Goal: Task Accomplishment & Management: Manage account settings

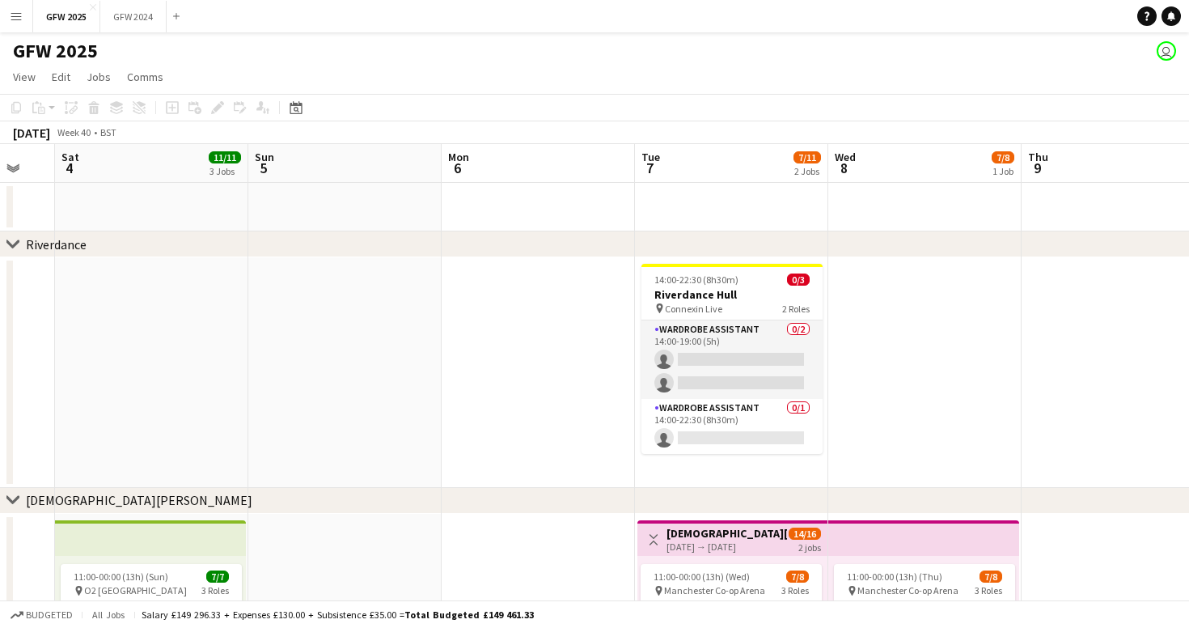
scroll to position [0, 527]
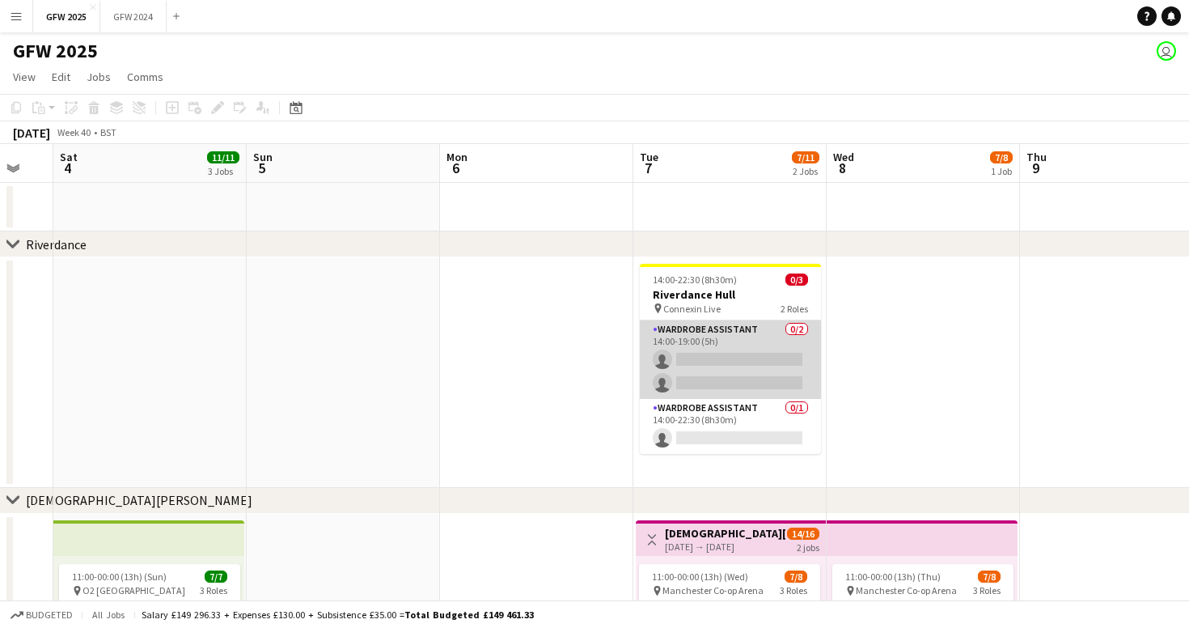
click at [721, 361] on app-card-role "Wardrobe Assistant 0/2 14:00-19:00 (5h) single-neutral-actions single-neutral-a…" at bounding box center [730, 359] width 181 height 78
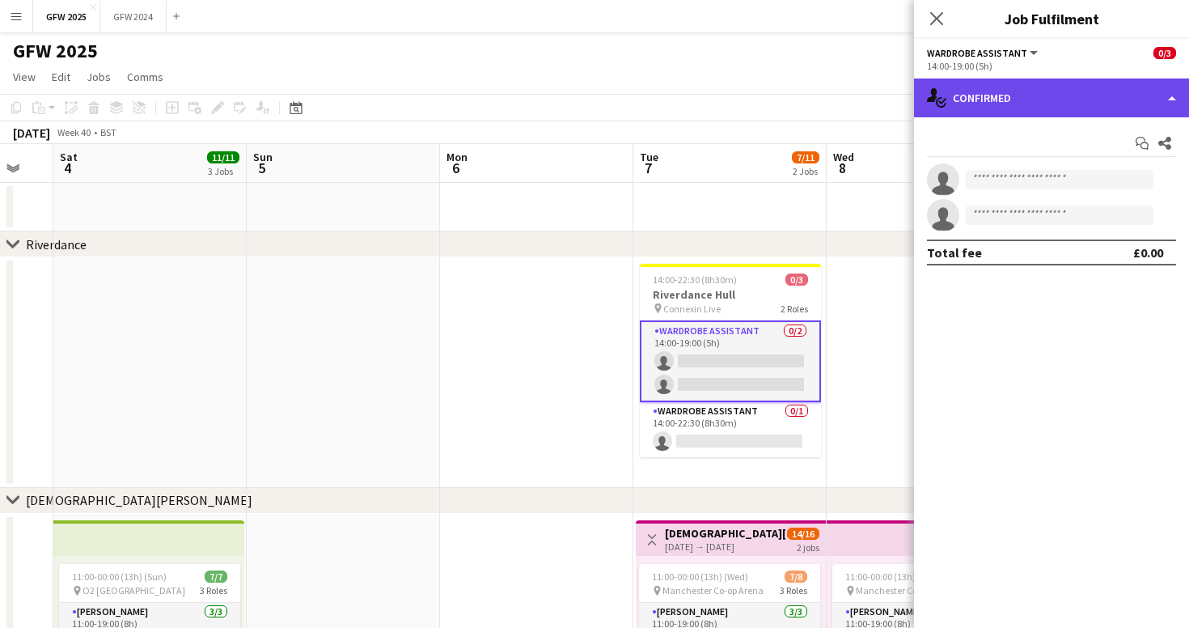
click at [978, 100] on div "single-neutral-actions-check-2 Confirmed" at bounding box center [1051, 97] width 275 height 39
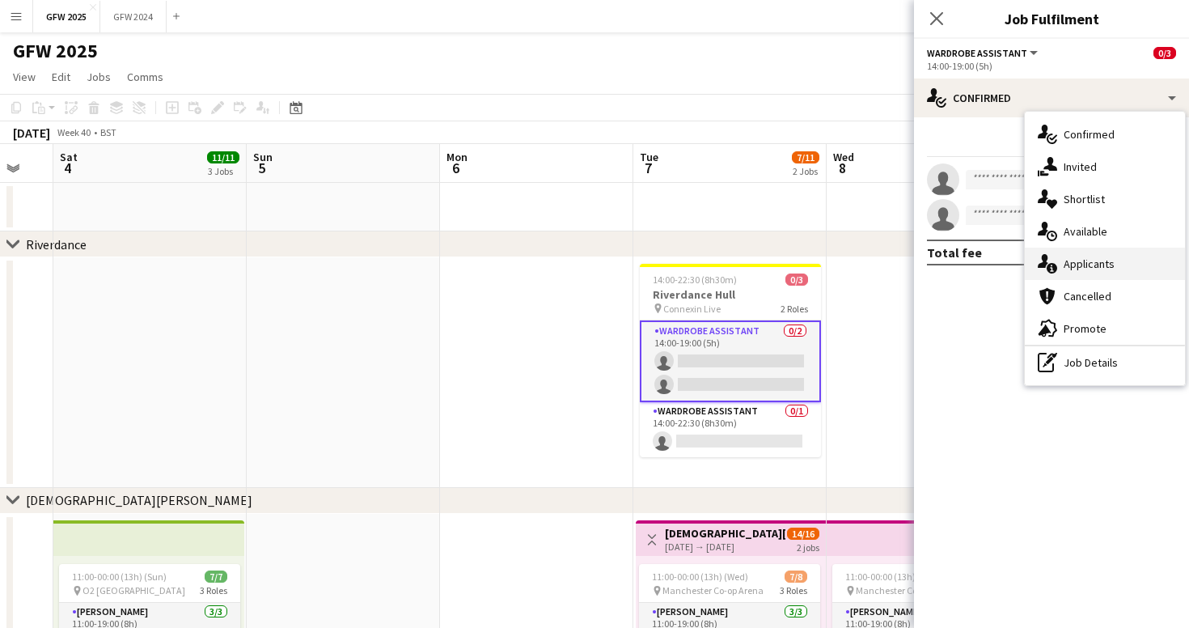
click at [1086, 260] on span "Applicants" at bounding box center [1089, 263] width 51 height 15
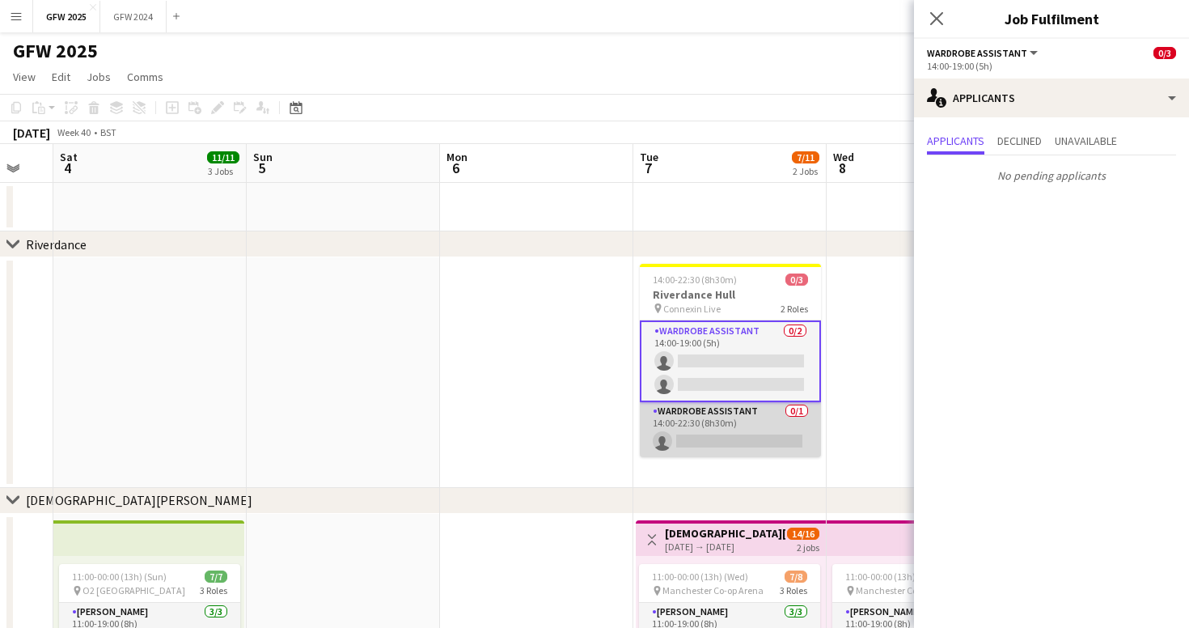
click at [718, 426] on app-card-role "Wardrobe Assistant 0/1 14:00-22:30 (8h30m) single-neutral-actions" at bounding box center [730, 429] width 181 height 55
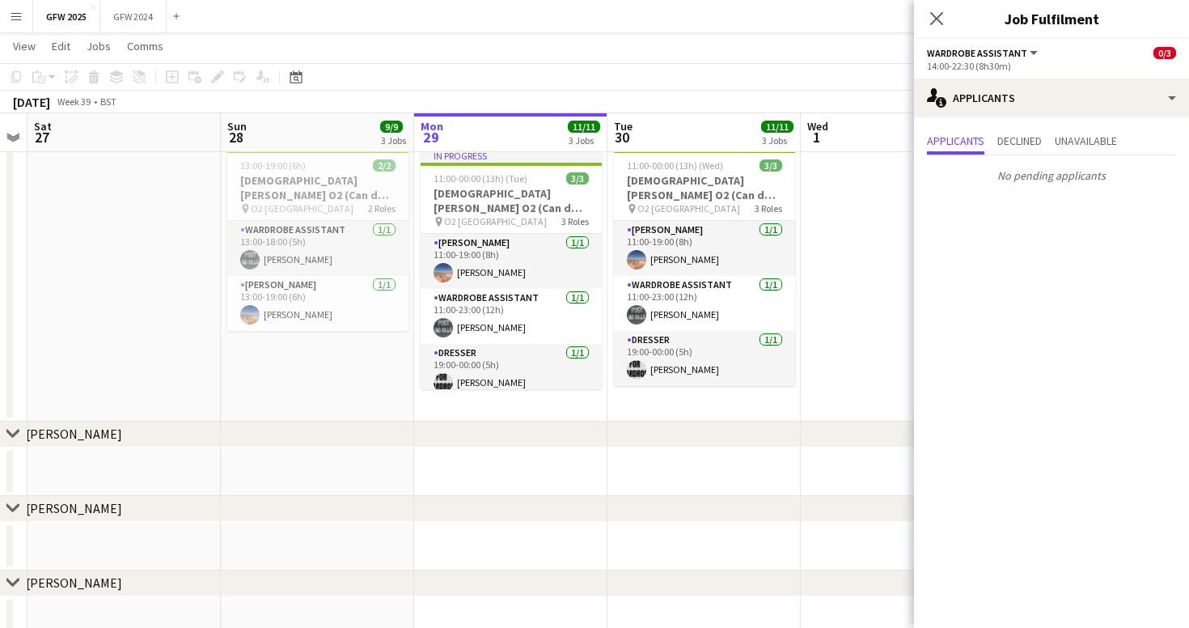
scroll to position [0, 347]
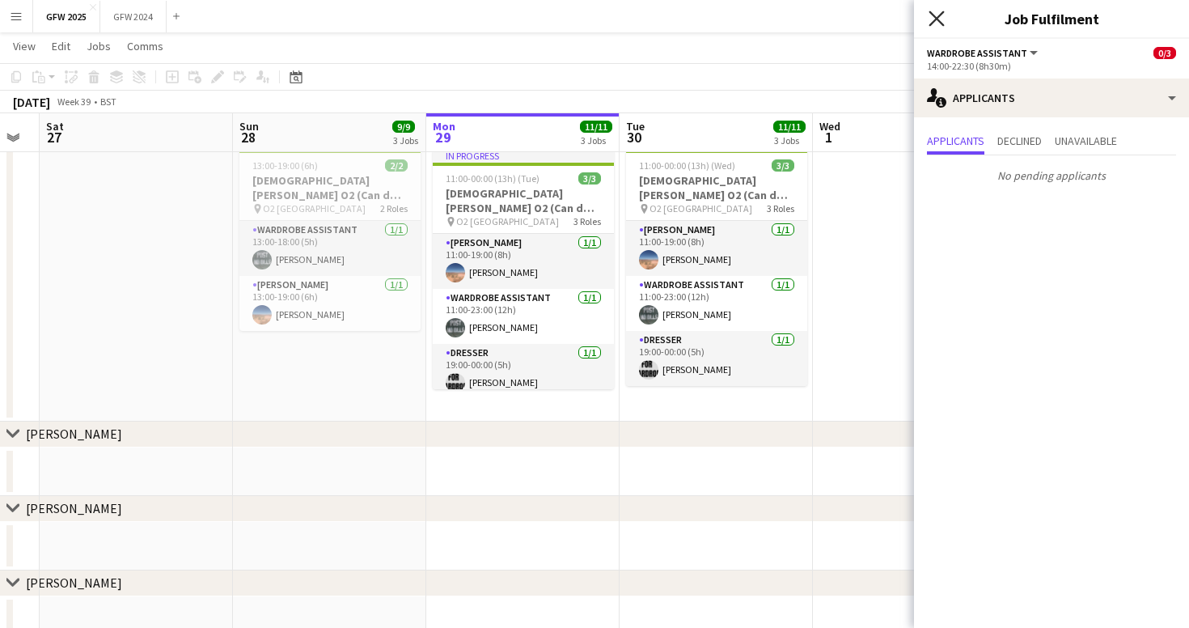
click at [936, 15] on icon "Close pop-in" at bounding box center [936, 18] width 15 height 15
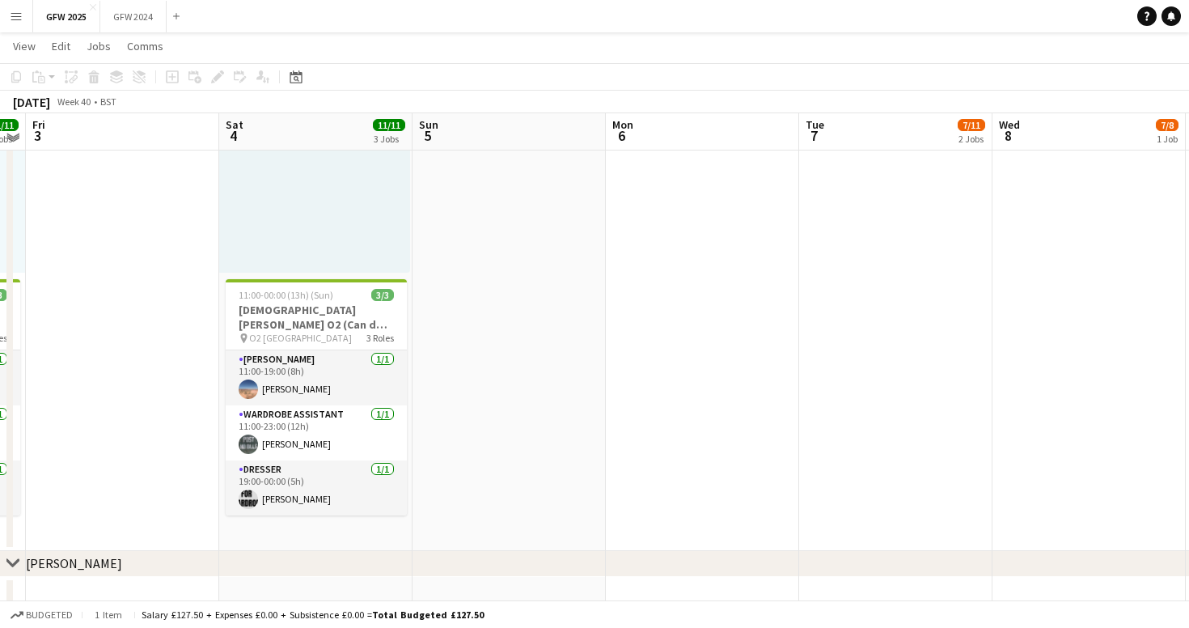
scroll to position [826, 0]
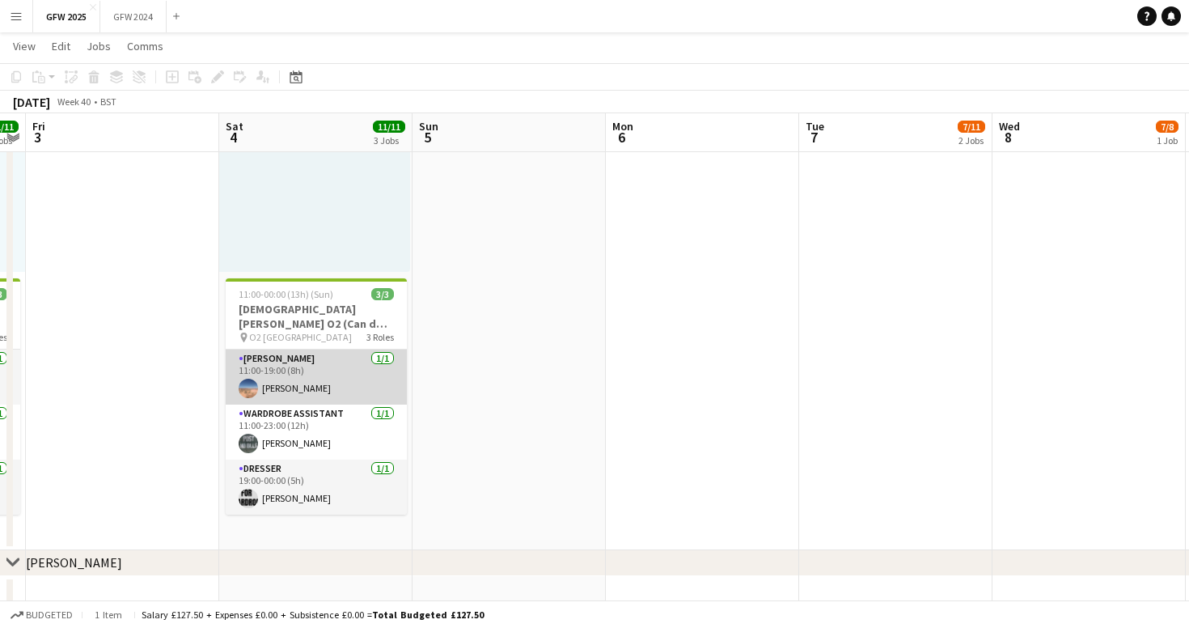
click at [318, 367] on app-card-role "[PERSON_NAME] [DATE] 11:00-19:00 (8h) [PERSON_NAME]" at bounding box center [316, 376] width 181 height 55
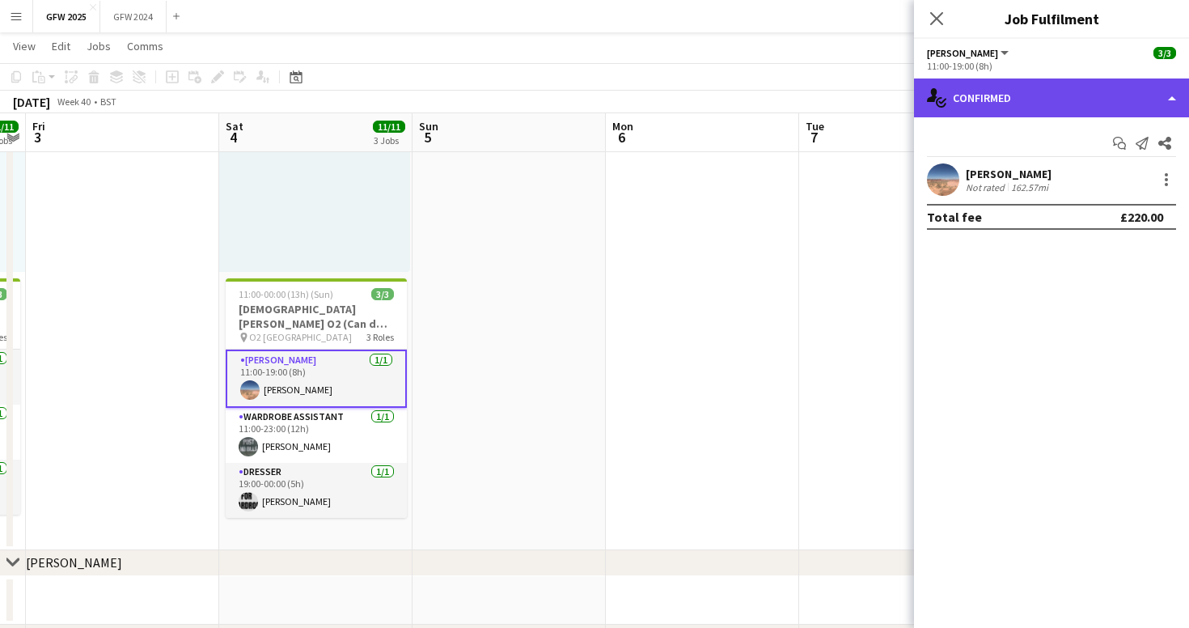
click at [998, 93] on div "single-neutral-actions-check-2 Confirmed" at bounding box center [1051, 97] width 275 height 39
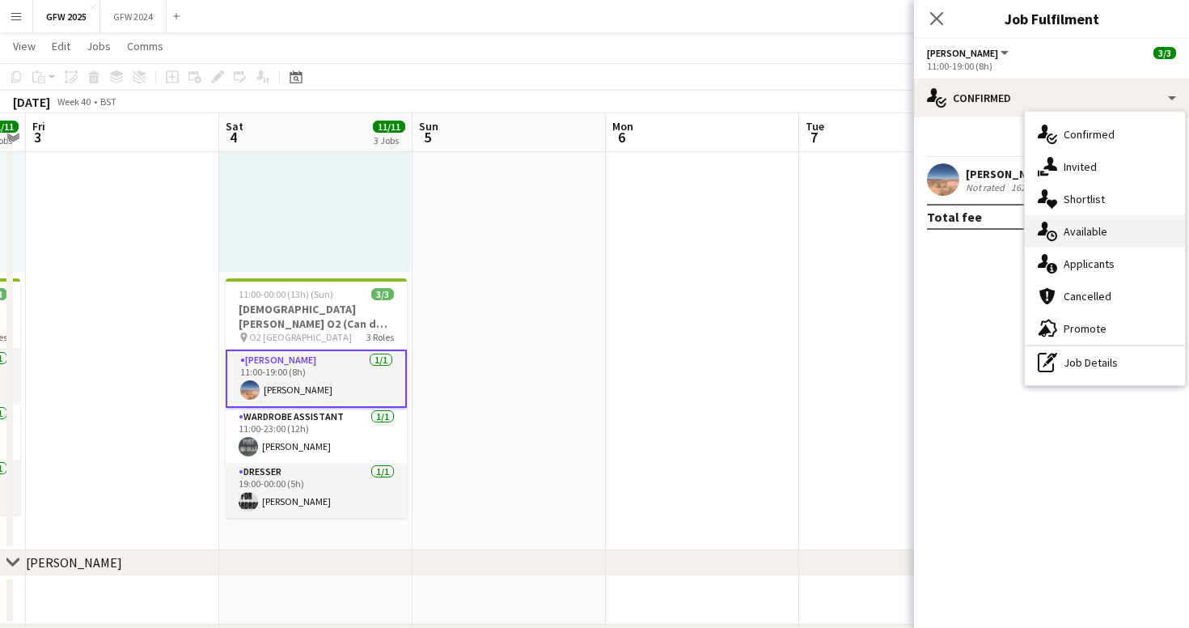
click at [1069, 225] on span "Available" at bounding box center [1086, 231] width 44 height 15
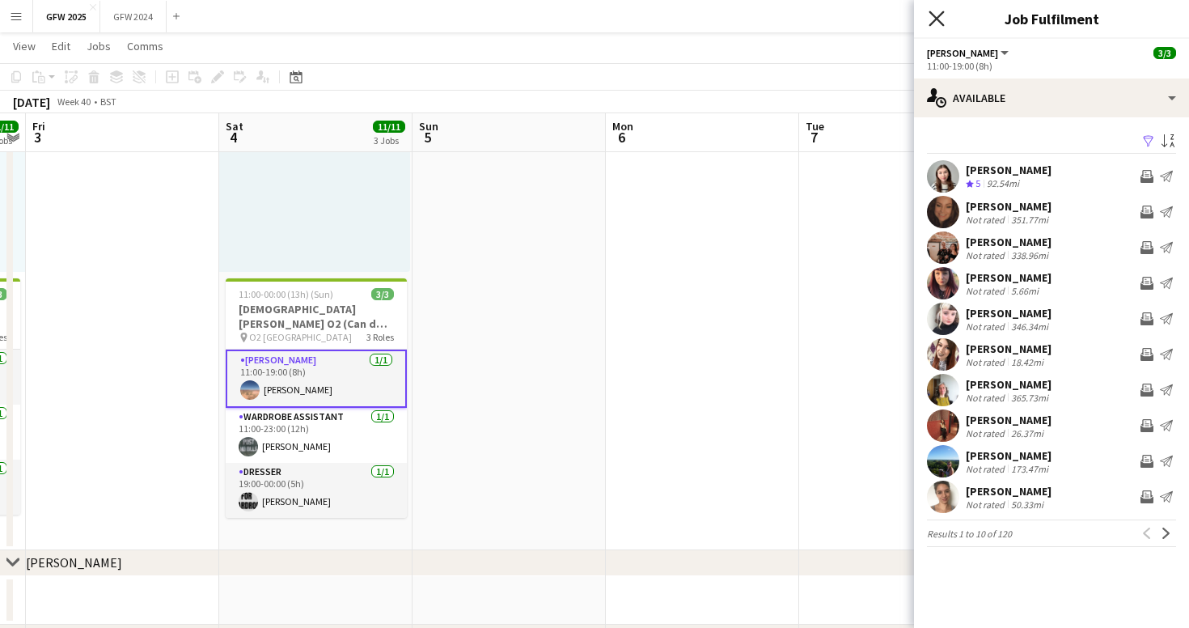
click at [934, 13] on icon "Close pop-in" at bounding box center [936, 18] width 15 height 15
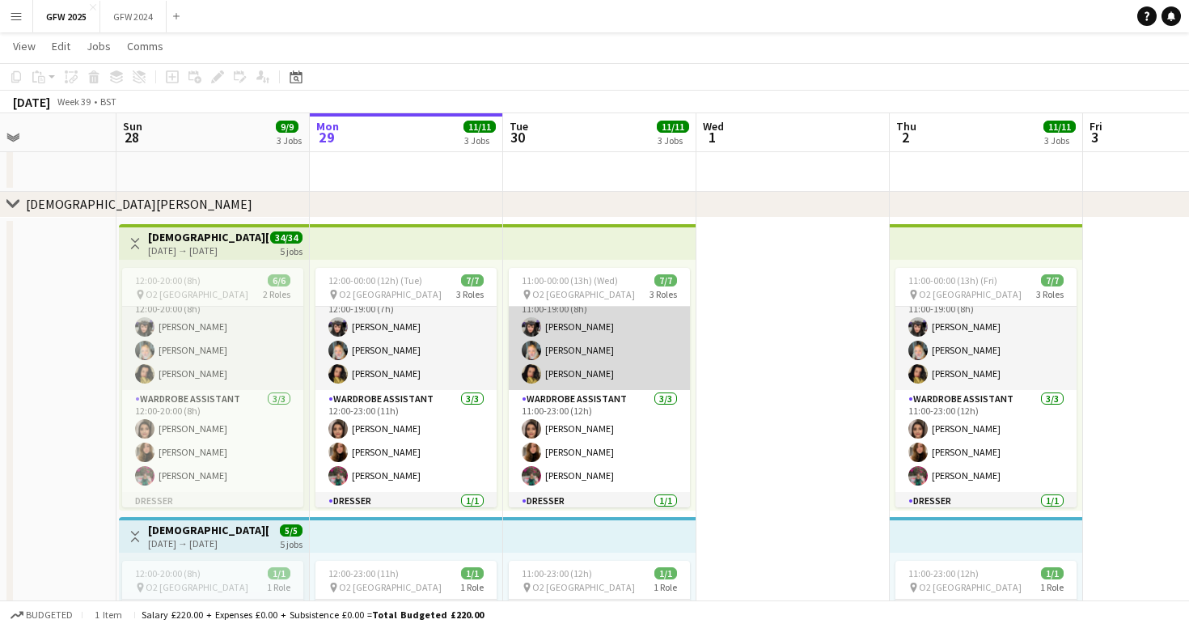
scroll to position [0, 0]
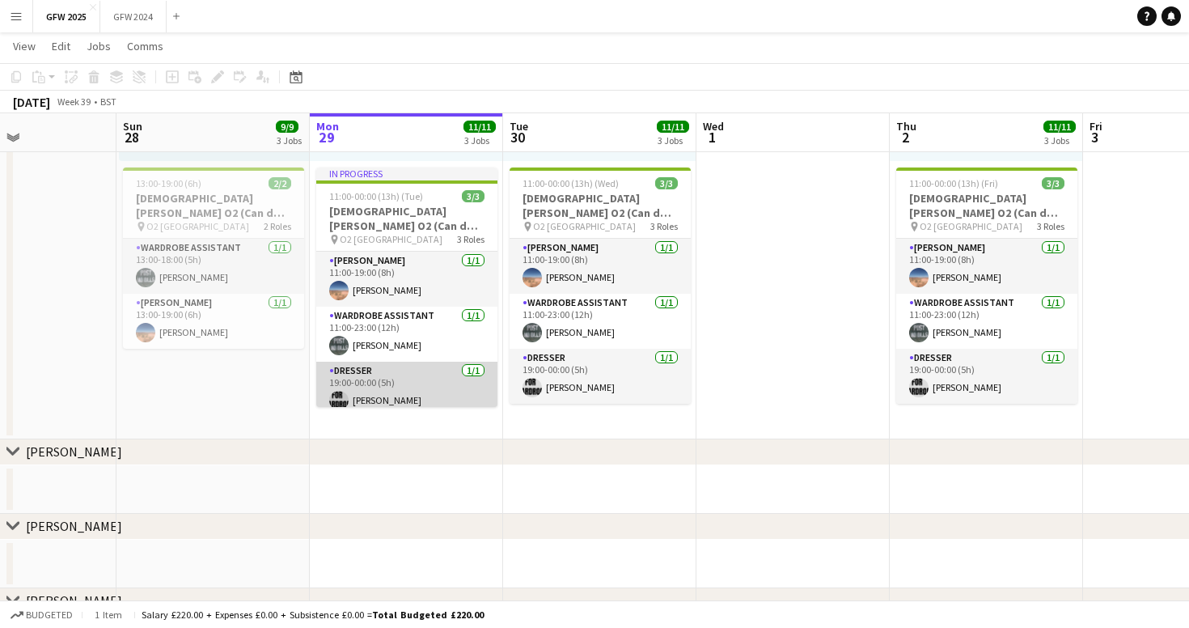
click at [438, 384] on app-card-role "Dresser [DATE] 19:00-00:00 (5h) [PERSON_NAME]" at bounding box center [406, 389] width 181 height 55
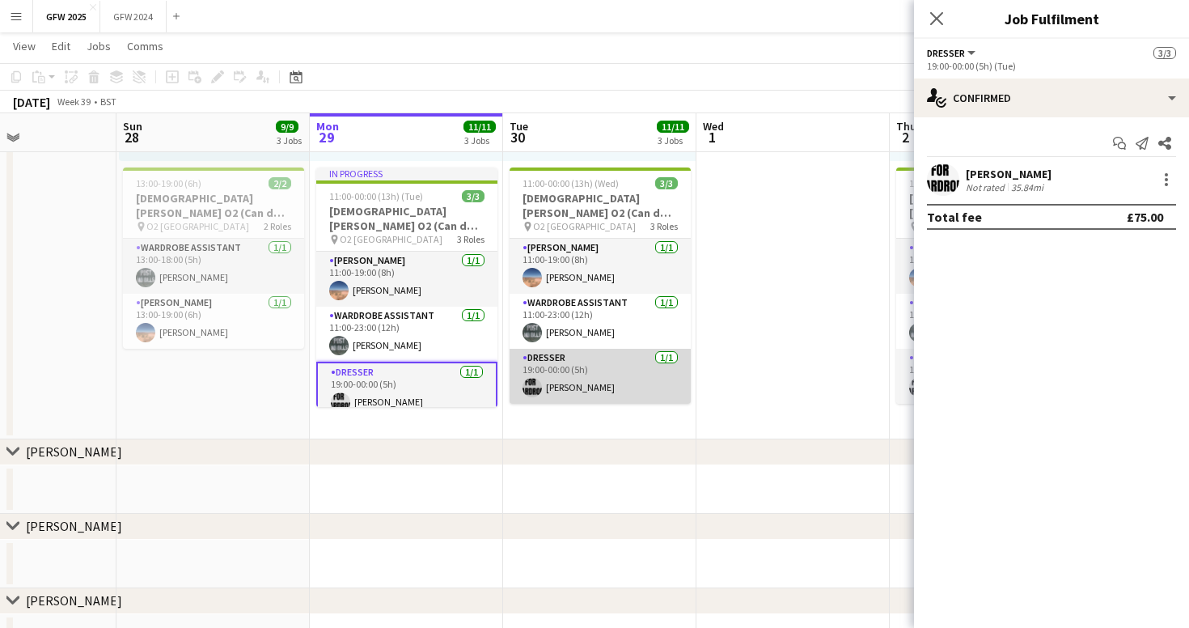
click at [626, 382] on app-card-role "Dresser [DATE] 19:00-00:00 (5h) [PERSON_NAME]" at bounding box center [600, 376] width 181 height 55
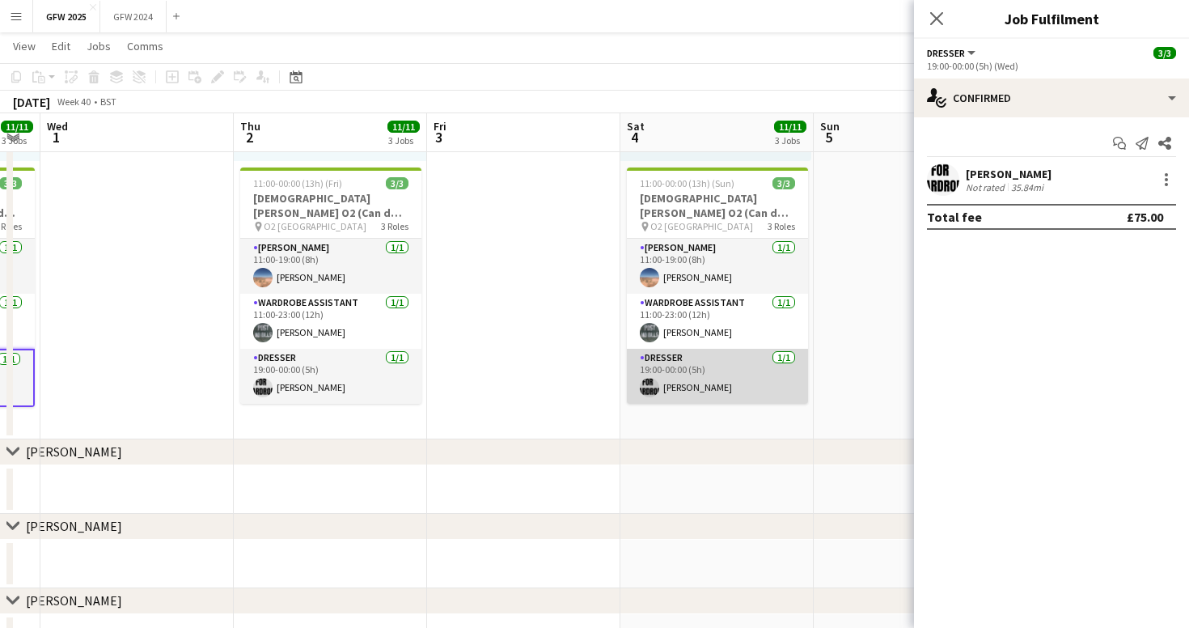
click at [726, 383] on app-card-role "Dresser [DATE] 19:00-00:00 (5h) [PERSON_NAME]" at bounding box center [717, 376] width 181 height 55
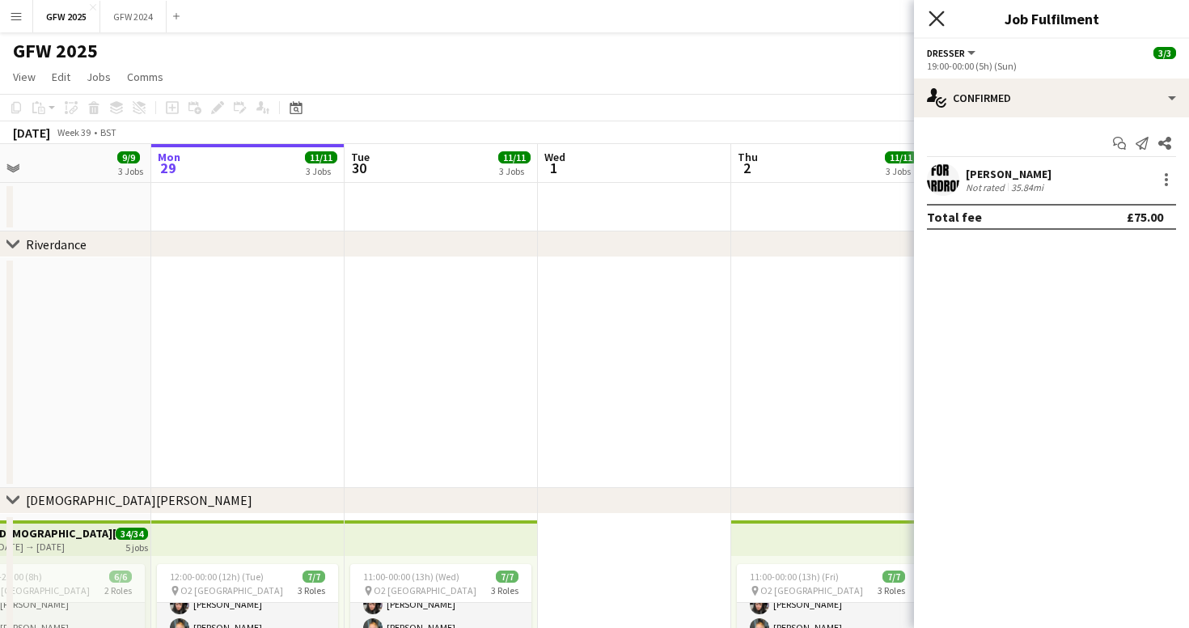
click at [935, 19] on icon at bounding box center [936, 18] width 15 height 15
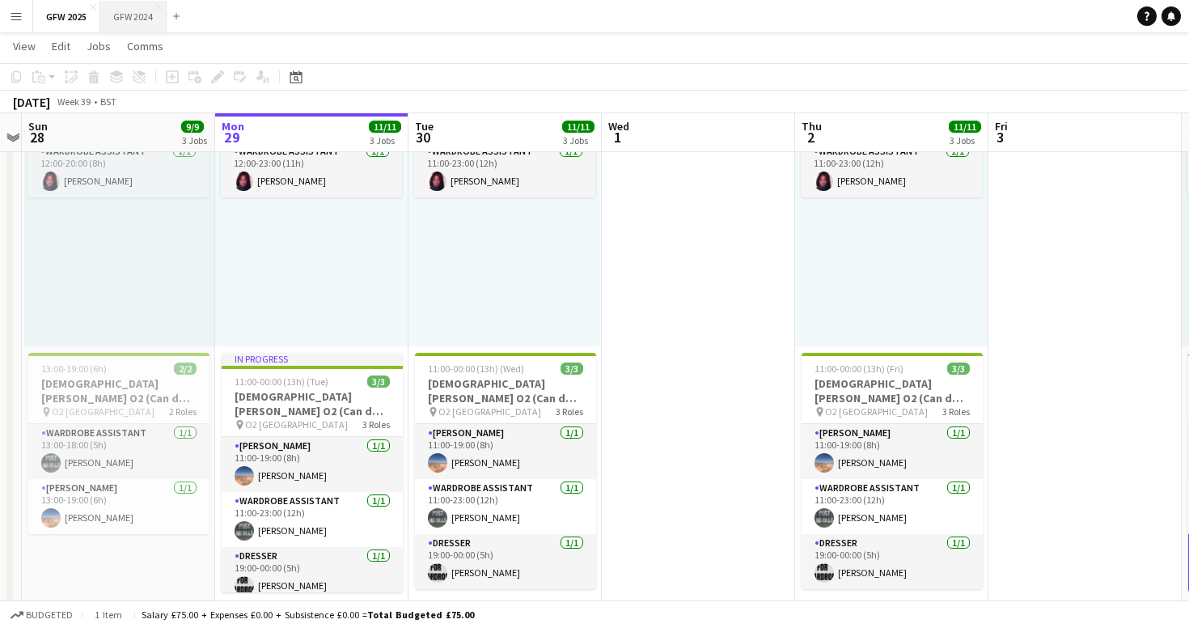
click at [125, 2] on button "GFW 2024 Close" at bounding box center [133, 17] width 66 height 32
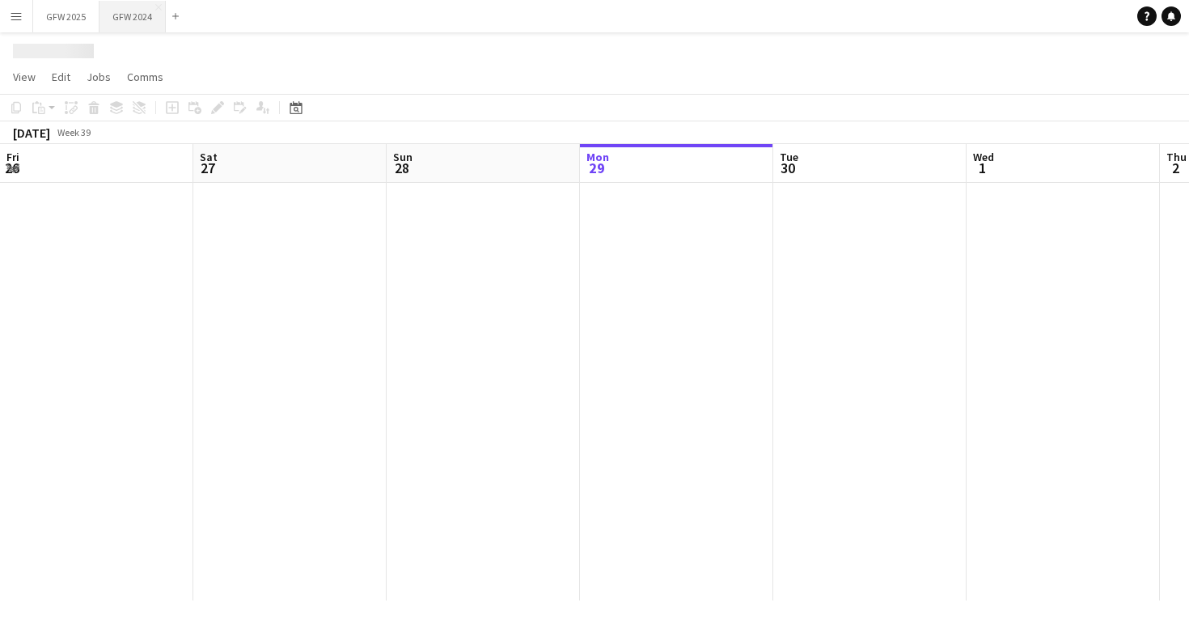
scroll to position [0, 387]
